Goal: Go to known website: Go to known website

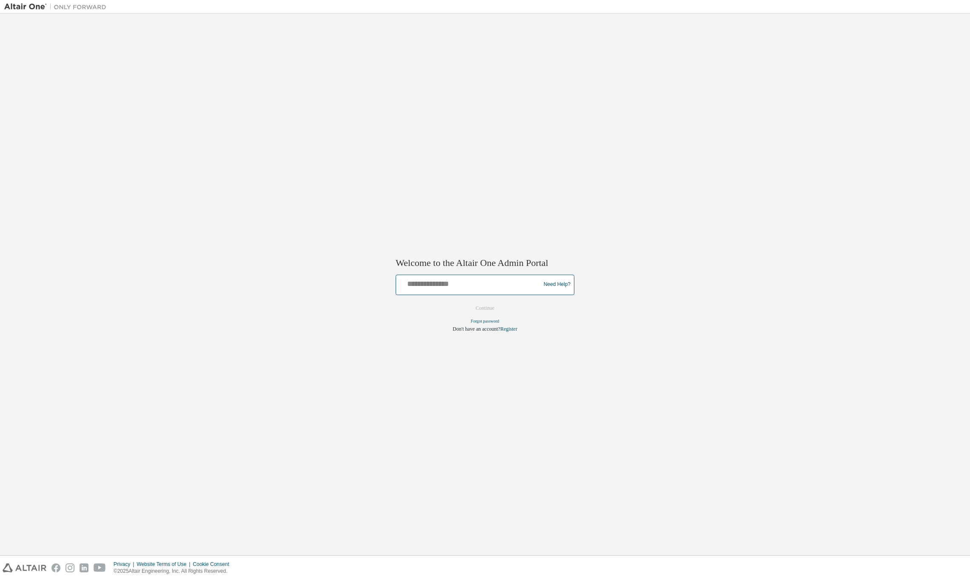
click at [488, 282] on input "text" at bounding box center [469, 283] width 140 height 12
type input "**********"
click at [494, 310] on button "Continue" at bounding box center [485, 308] width 37 height 13
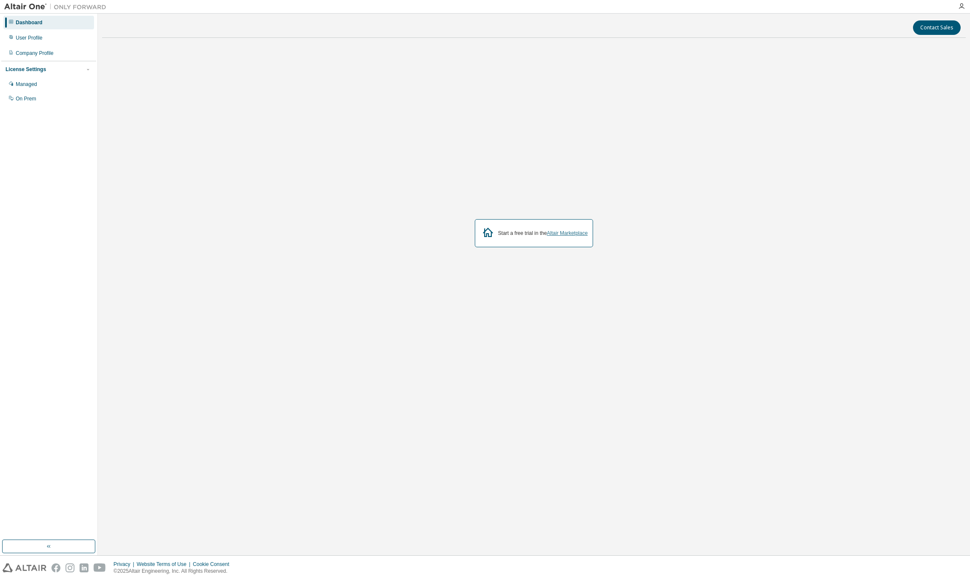
click at [575, 231] on link "Altair Marketplace" at bounding box center [567, 233] width 41 height 6
